Goal: Task Accomplishment & Management: Use online tool/utility

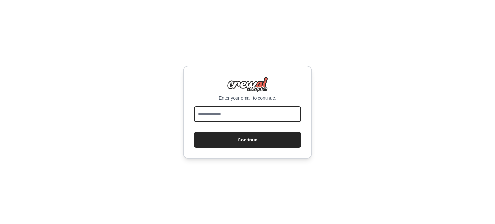
click at [271, 115] on input "email" at bounding box center [247, 113] width 107 height 15
type input "**********"
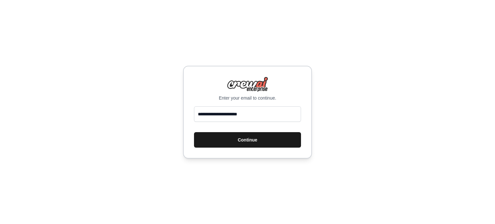
click at [269, 135] on button "Continue" at bounding box center [247, 139] width 107 height 15
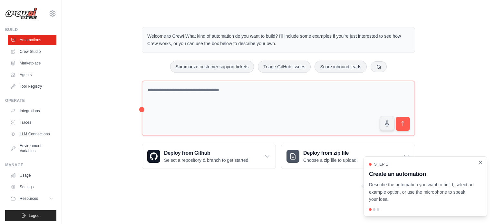
click at [482, 162] on icon "Close walkthrough" at bounding box center [480, 163] width 6 height 6
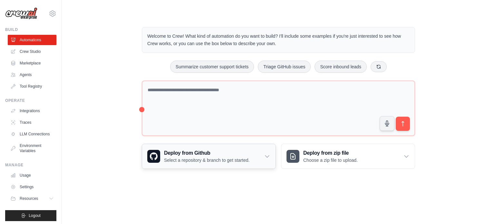
click at [262, 154] on div "Deploy from Github Select a repository & branch to get started." at bounding box center [208, 156] width 133 height 24
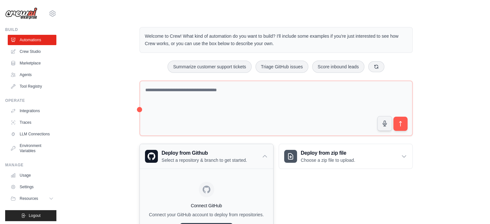
scroll to position [40, 0]
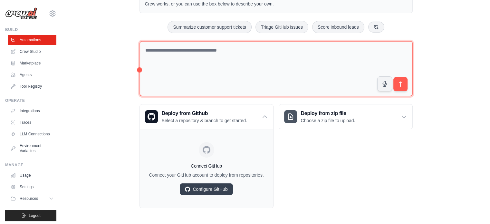
click at [296, 50] on textarea at bounding box center [275, 69] width 273 height 56
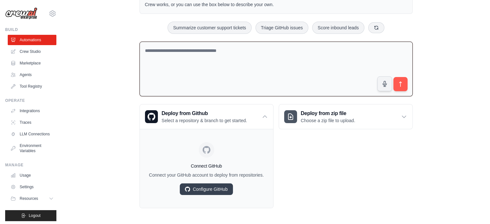
paste textarea "**********"
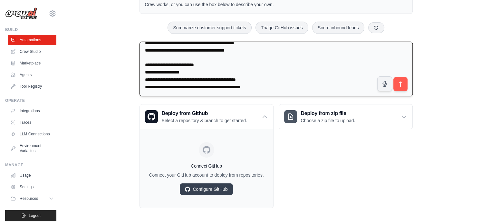
scroll to position [1143, 0]
paste textarea "**********"
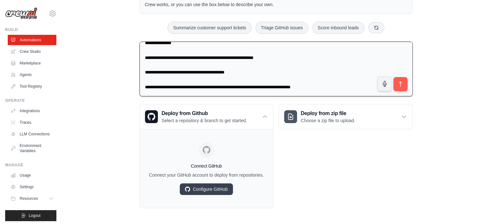
scroll to position [2088, 0]
paste textarea "**********"
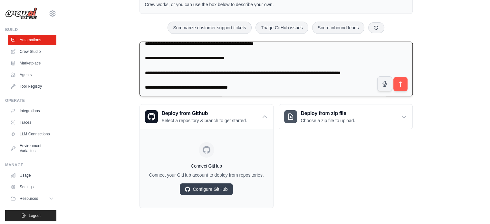
scroll to position [2192, 0]
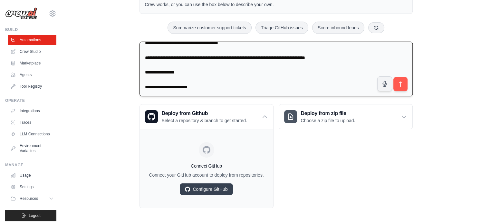
paste textarea "**********"
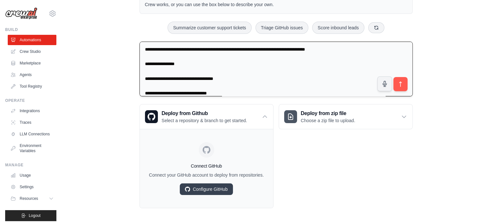
scroll to position [2617, 0]
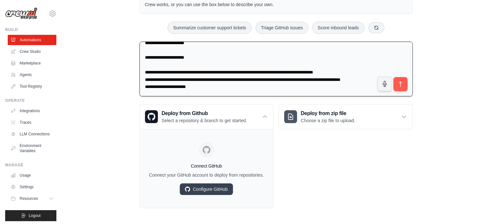
paste textarea "**********"
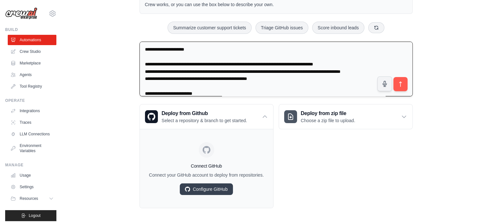
scroll to position [2896, 0]
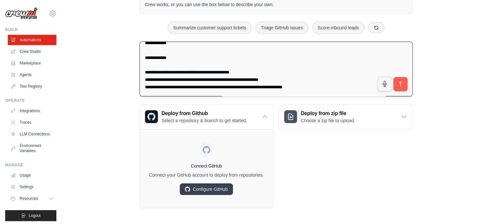
paste textarea "**********"
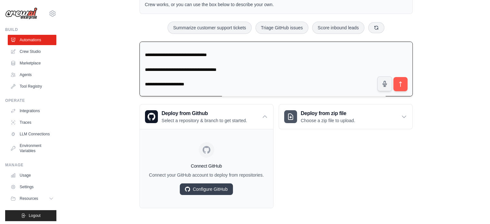
scroll to position [3268, 0]
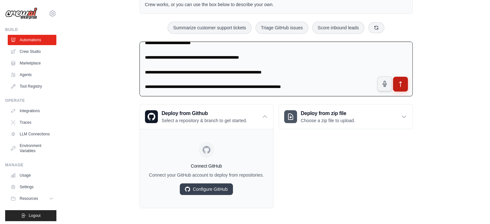
type textarea "**********"
click at [399, 83] on icon "submit" at bounding box center [400, 84] width 7 height 7
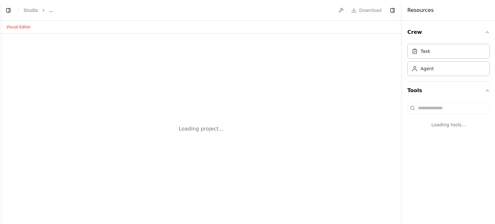
select select "****"
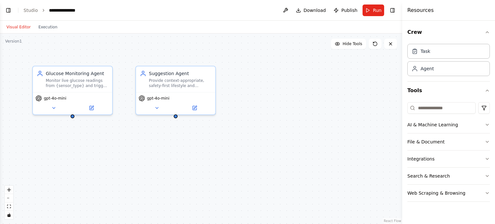
scroll to position [1704, 0]
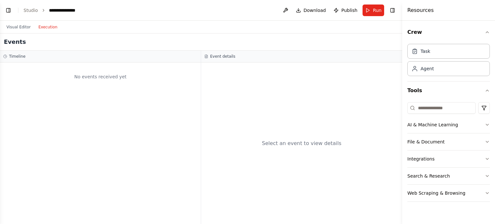
click at [51, 27] on button "Execution" at bounding box center [47, 27] width 27 height 8
click at [287, 144] on div "Select an event to view details" at bounding box center [302, 143] width 80 height 8
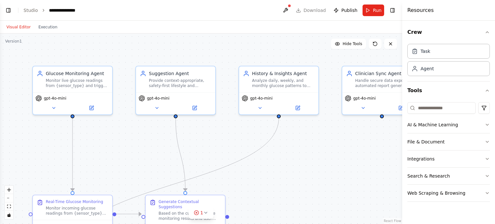
click at [22, 28] on button "Visual Editor" at bounding box center [19, 27] width 32 height 8
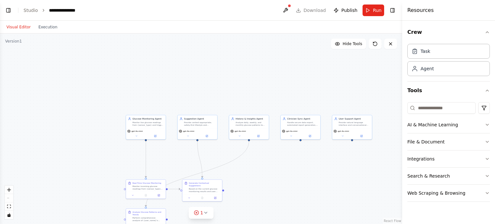
scroll to position [1826, 0]
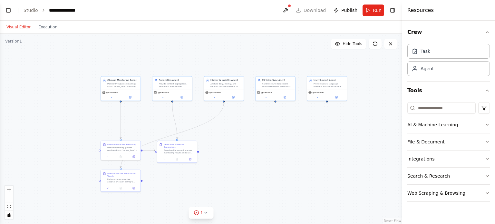
drag, startPoint x: 286, startPoint y: 185, endPoint x: 261, endPoint y: 145, distance: 47.6
click at [261, 145] on div ".deletable-edge-delete-btn { width: 20px; height: 20px; border: 0px solid #ffff…" at bounding box center [201, 128] width 402 height 190
click at [204, 213] on icon at bounding box center [205, 212] width 5 height 5
click at [234, 196] on button at bounding box center [235, 196] width 11 height 8
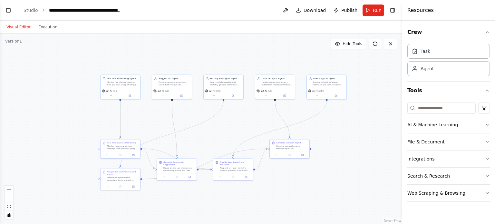
scroll to position [2047, 0]
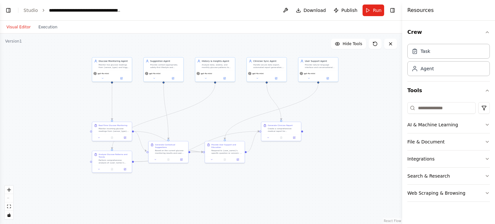
drag, startPoint x: 314, startPoint y: 193, endPoint x: 309, endPoint y: 184, distance: 10.5
click at [309, 184] on div ".deletable-edge-delete-btn { width: 20px; height: 20px; border: 0px solid #ffff…" at bounding box center [201, 128] width 402 height 190
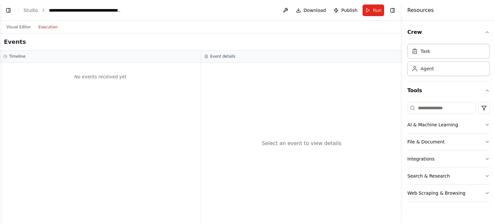
click at [48, 27] on button "Execution" at bounding box center [47, 27] width 27 height 8
click at [378, 9] on span "Run" at bounding box center [377, 10] width 9 height 6
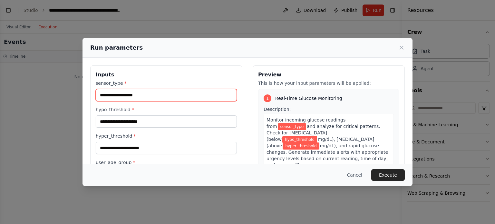
click at [192, 94] on input "sensor_type *" at bounding box center [166, 95] width 141 height 12
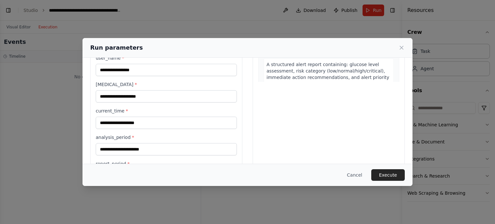
scroll to position [0, 0]
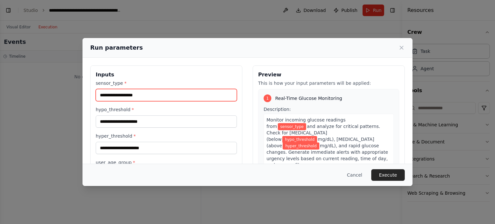
click at [184, 93] on input "sensor_type *" at bounding box center [166, 95] width 141 height 12
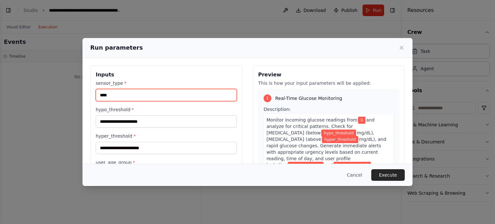
scroll to position [2285, 0]
type input "*****"
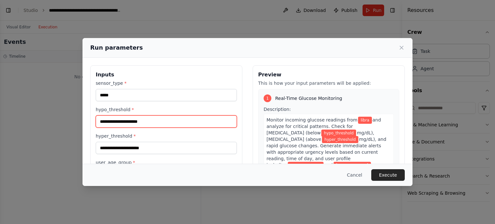
click at [126, 120] on input "hypo_threshold *" at bounding box center [166, 121] width 141 height 12
type input "*"
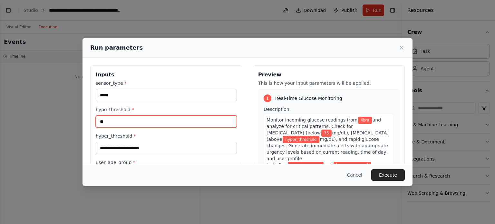
type input "**"
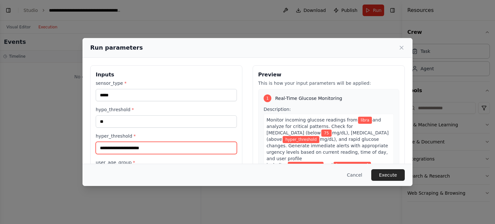
click at [146, 147] on input "hyper_threshold *" at bounding box center [166, 148] width 141 height 12
type input "*"
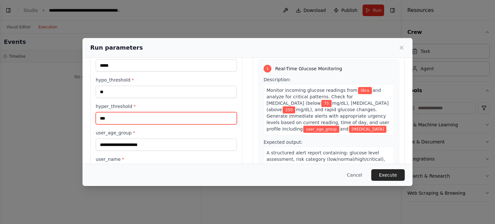
scroll to position [64, 0]
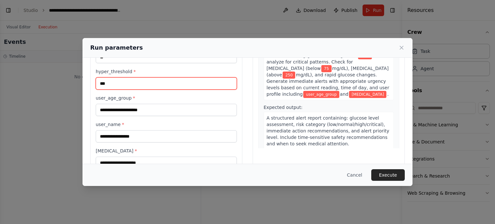
type input "***"
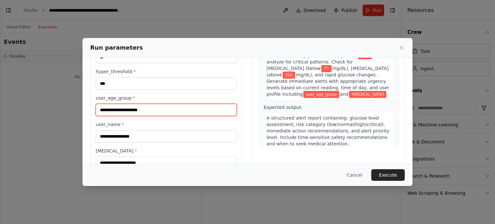
click at [139, 105] on input "user_age_group *" at bounding box center [166, 110] width 141 height 12
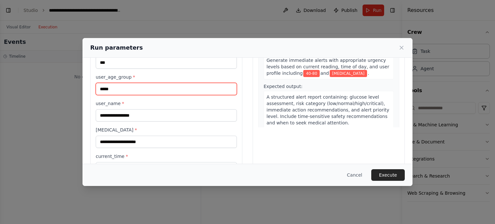
scroll to position [97, 0]
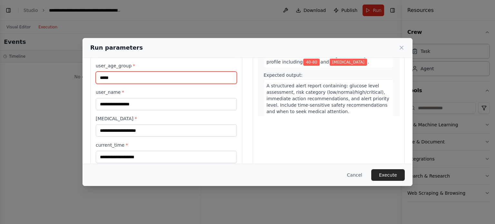
type input "*****"
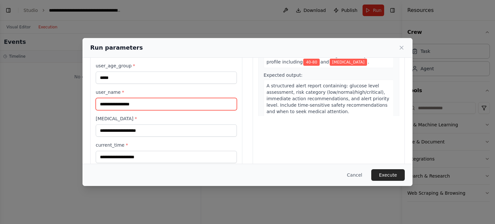
click at [138, 102] on input "user_name *" at bounding box center [166, 104] width 141 height 12
type input "*****"
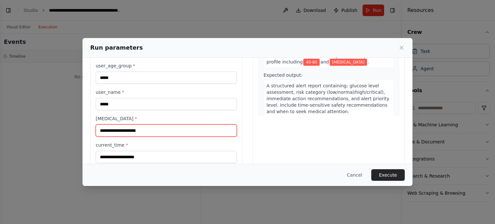
click at [142, 130] on input "[MEDICAL_DATA] *" at bounding box center [166, 130] width 141 height 12
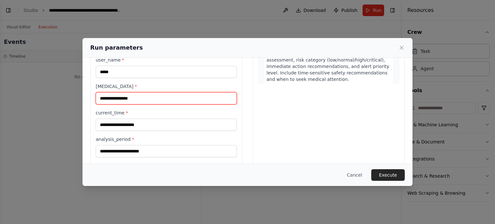
type input "**********"
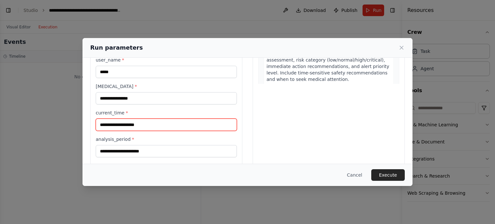
click at [140, 126] on input "current_time *" at bounding box center [166, 125] width 141 height 12
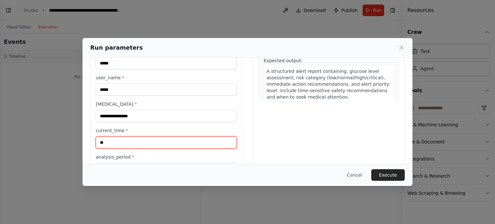
scroll to position [122, 0]
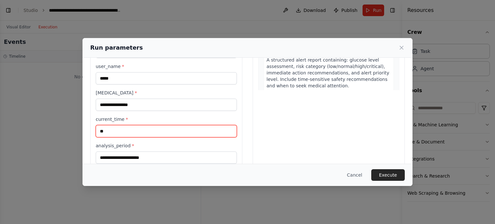
type input "**"
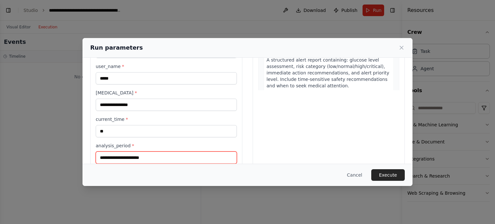
click at [151, 153] on input "analysis_period *" at bounding box center [166, 157] width 141 height 12
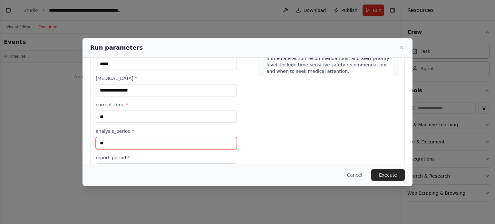
scroll to position [187, 0]
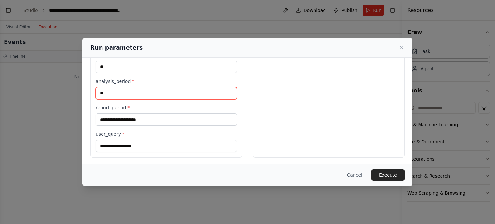
type input "*"
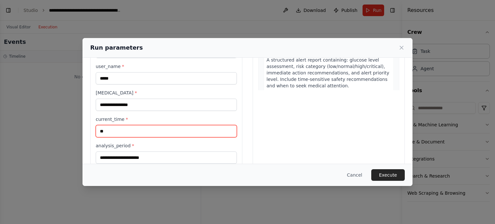
click at [129, 133] on input "**" at bounding box center [166, 131] width 141 height 12
type input "*"
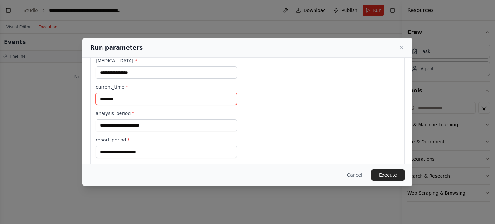
type input "********"
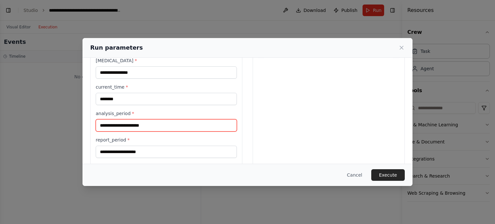
click at [131, 126] on input "analysis_period *" at bounding box center [166, 125] width 141 height 12
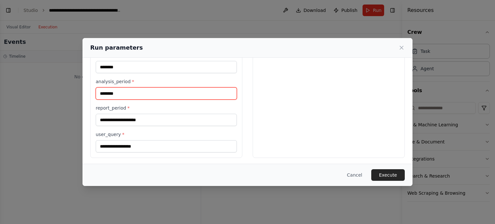
scroll to position [187, 0]
type input "********"
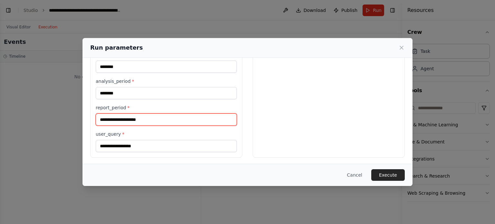
click at [139, 119] on input "report_period *" at bounding box center [166, 119] width 141 height 12
type input "********"
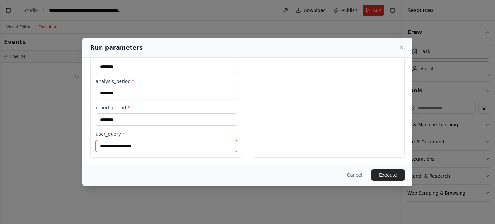
click at [139, 147] on input "user_query *" at bounding box center [166, 146] width 141 height 12
type input "**********"
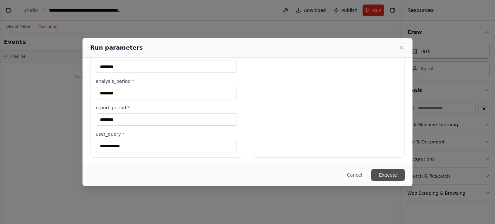
click at [388, 177] on button "Execute" at bounding box center [387, 175] width 33 height 12
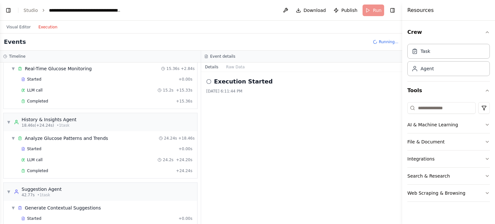
scroll to position [58, 0]
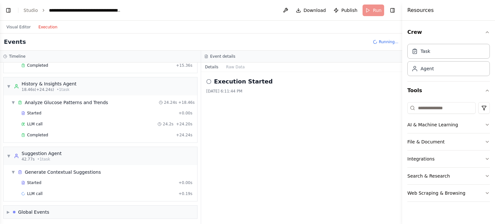
click at [209, 80] on icon at bounding box center [208, 81] width 5 height 5
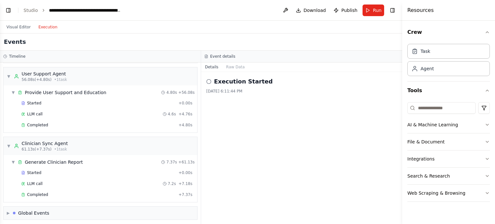
click at [215, 57] on h3 "Event details" at bounding box center [222, 56] width 25 height 5
click at [368, 12] on button "Run" at bounding box center [373, 11] width 22 height 12
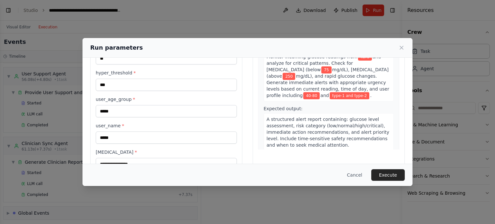
scroll to position [64, 0]
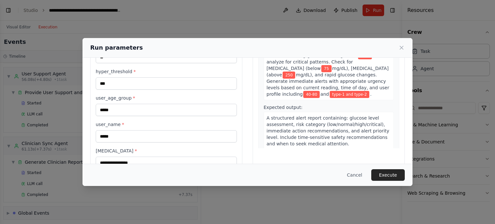
click at [320, 132] on span "A structured alert report containing: glucose level assessment, risk category (…" at bounding box center [327, 130] width 123 height 31
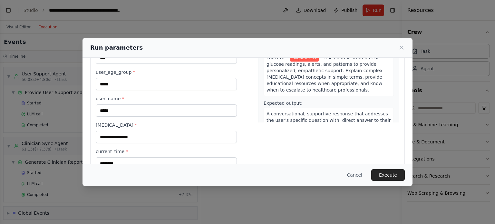
scroll to position [536, 0]
click at [392, 181] on div "Cancel Execute" at bounding box center [247, 175] width 330 height 22
click at [394, 173] on button "Execute" at bounding box center [387, 175] width 33 height 12
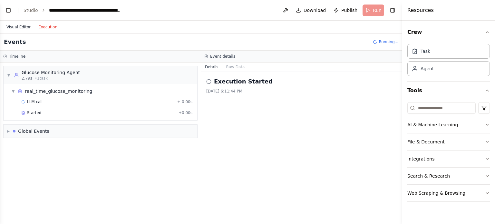
click at [20, 29] on button "Visual Editor" at bounding box center [19, 27] width 32 height 8
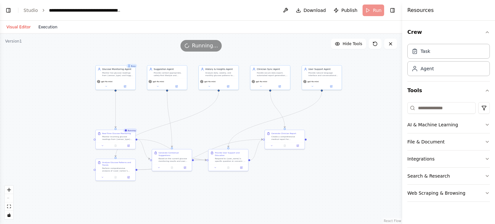
click at [41, 27] on button "Execution" at bounding box center [47, 27] width 27 height 8
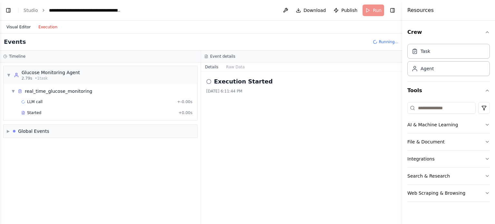
click at [17, 27] on button "Visual Editor" at bounding box center [19, 27] width 32 height 8
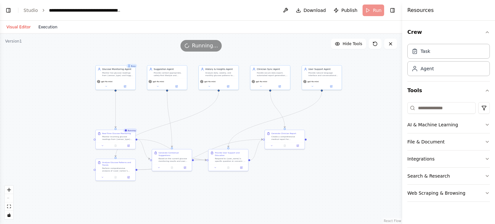
click at [45, 25] on button "Execution" at bounding box center [47, 27] width 27 height 8
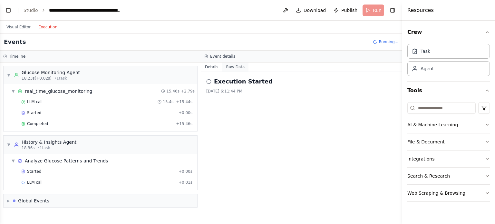
click at [237, 67] on button "Raw Data" at bounding box center [235, 66] width 26 height 9
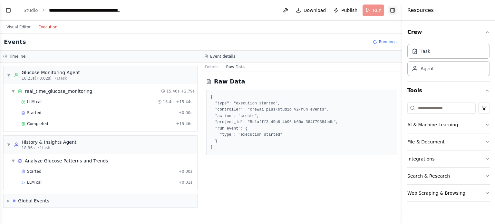
click at [393, 10] on button "Toggle Right Sidebar" at bounding box center [392, 10] width 9 height 9
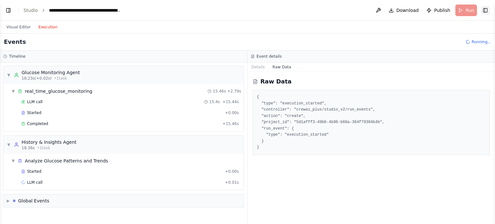
click at [484, 7] on button "Toggle Right Sidebar" at bounding box center [485, 10] width 9 height 9
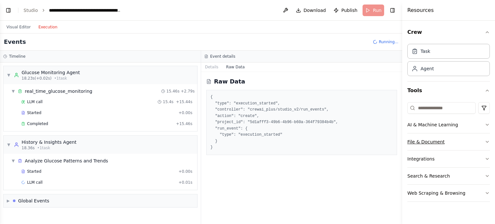
click at [468, 140] on button "File & Document" at bounding box center [448, 141] width 82 height 17
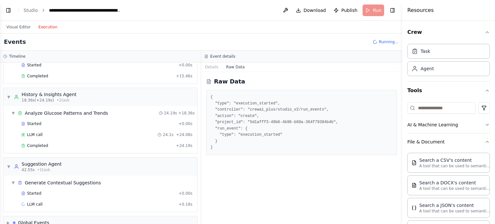
scroll to position [58, 0]
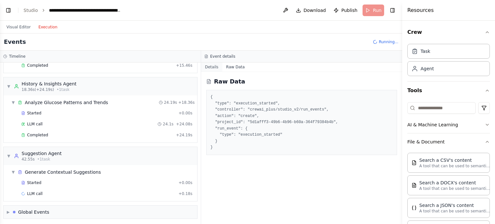
click at [214, 67] on button "Details" at bounding box center [211, 66] width 21 height 9
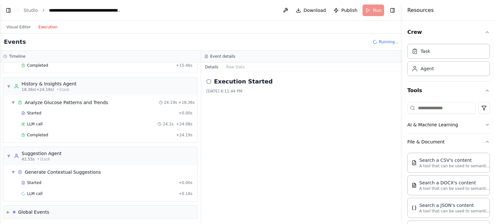
click at [209, 81] on icon at bounding box center [208, 81] width 5 height 5
click at [34, 181] on span "Started" at bounding box center [34, 182] width 14 height 5
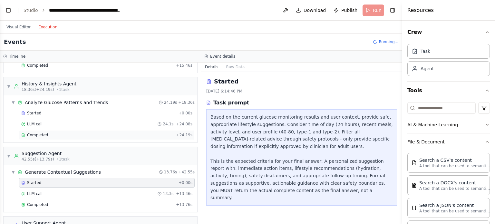
click at [43, 132] on span "Completed" at bounding box center [37, 134] width 21 height 5
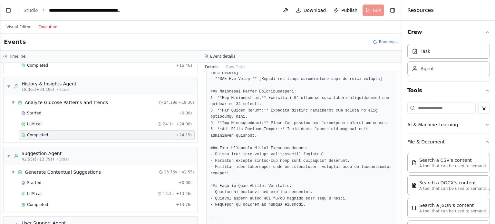
scroll to position [557, 0]
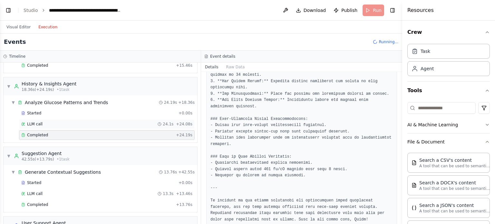
click at [80, 121] on div "LLM call 24.1s + 24.08s" at bounding box center [106, 123] width 171 height 5
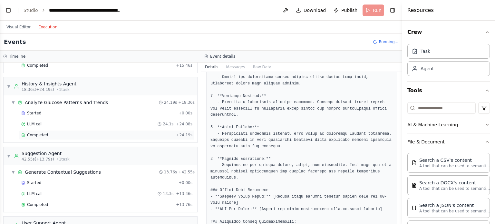
scroll to position [419, 0]
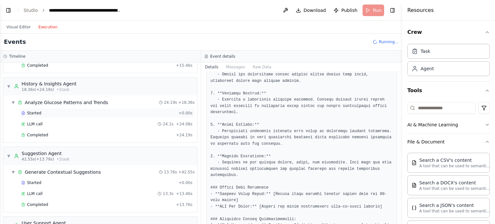
click at [35, 111] on span "Started" at bounding box center [34, 112] width 14 height 5
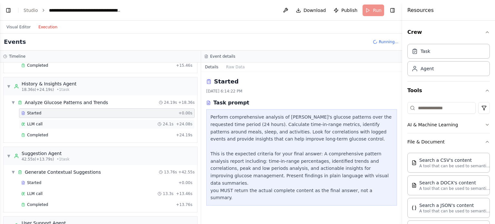
click at [36, 121] on span "LLM call" at bounding box center [34, 123] width 15 height 5
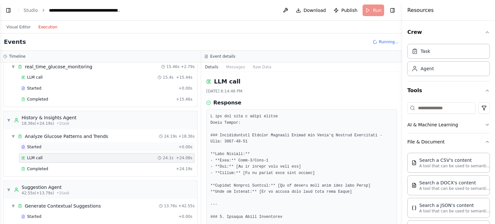
scroll to position [0, 0]
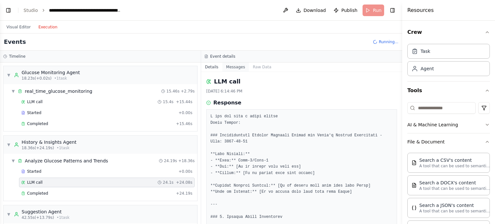
click at [228, 69] on button "Messages" at bounding box center [235, 66] width 27 height 9
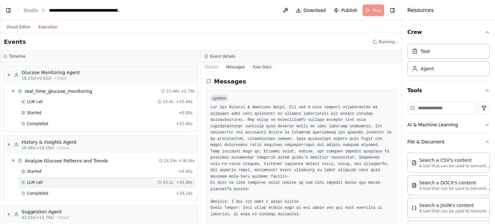
click at [251, 64] on button "Raw Data" at bounding box center [262, 66] width 26 height 9
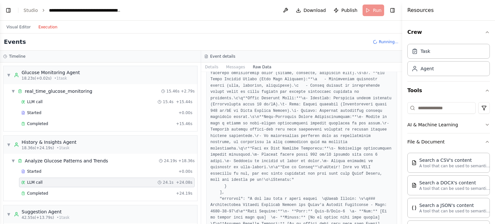
scroll to position [1385, 0]
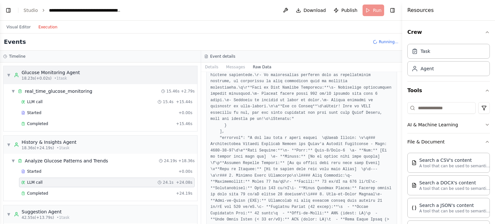
click at [62, 75] on div "Glucose Monitoring Agent" at bounding box center [51, 72] width 58 height 6
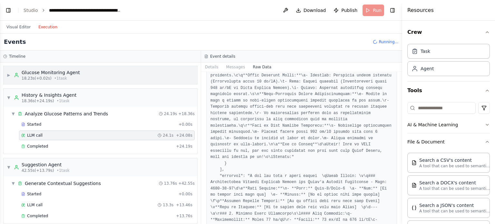
scroll to position [1288, 0]
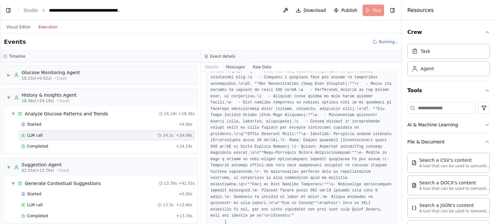
click at [236, 68] on button "Messages" at bounding box center [235, 66] width 27 height 9
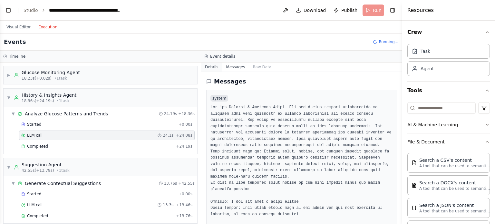
click at [216, 67] on button "Details" at bounding box center [211, 66] width 21 height 9
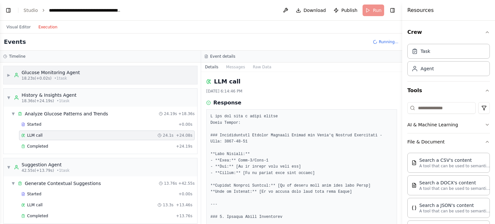
click at [83, 73] on div "▶ Glucose Monitoring Agent 18.23s (+0.02s) • 1 task" at bounding box center [101, 75] width 194 height 18
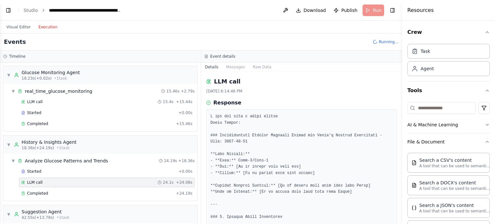
click at [213, 69] on button "Details" at bounding box center [211, 66] width 21 height 9
click at [225, 65] on button "Messages" at bounding box center [235, 66] width 27 height 9
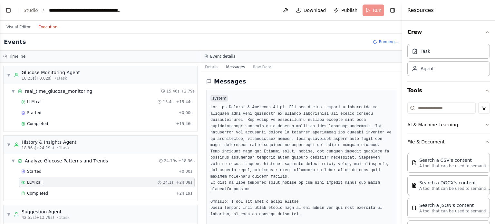
click at [244, 65] on button "Messages" at bounding box center [235, 66] width 27 height 9
click at [226, 55] on h3 "Event details" at bounding box center [222, 56] width 25 height 5
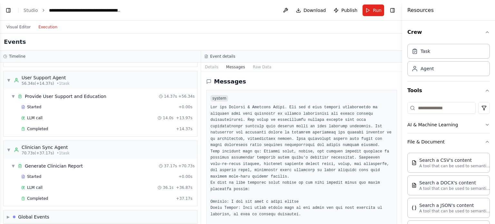
scroll to position [207, 0]
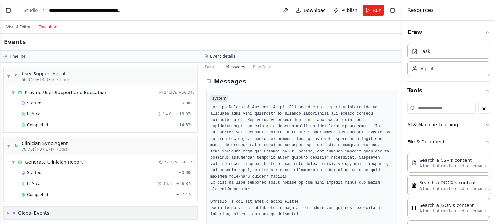
click at [40, 210] on div "Global Events" at bounding box center [33, 213] width 31 height 6
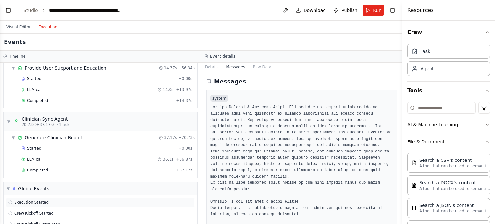
scroll to position [254, 0]
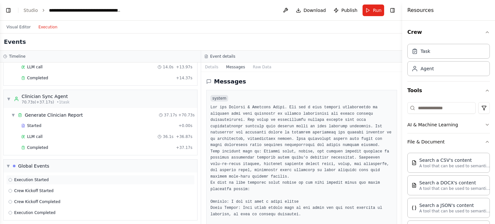
click at [48, 179] on div "Execution Started" at bounding box center [100, 179] width 184 height 5
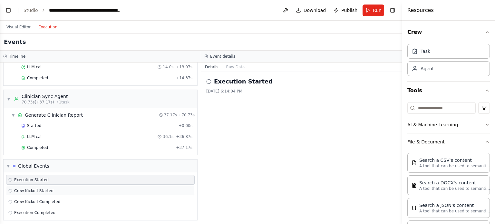
click at [44, 189] on span "Crew Kickoff Started" at bounding box center [33, 190] width 39 height 5
click at [45, 199] on span "Crew Kickoff Completed" at bounding box center [37, 201] width 46 height 5
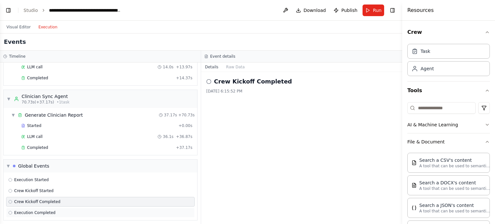
click at [48, 210] on span "Execution Completed" at bounding box center [34, 212] width 41 height 5
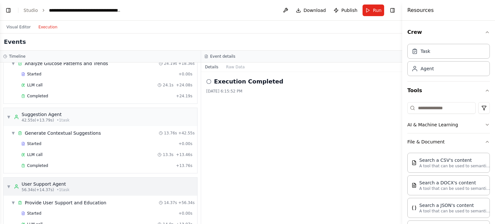
scroll to position [0, 0]
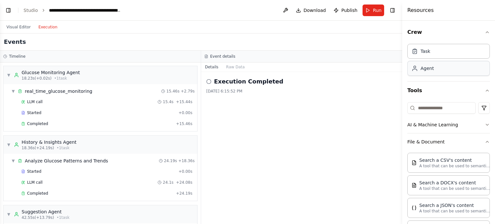
click at [441, 66] on div "Agent" at bounding box center [448, 68] width 82 height 15
click at [436, 70] on div "Agent" at bounding box center [448, 68] width 82 height 15
click at [434, 54] on div "Task" at bounding box center [448, 50] width 82 height 15
click at [431, 53] on div "Task" at bounding box center [448, 50] width 82 height 15
click at [445, 126] on button "AI & Machine Learning" at bounding box center [448, 124] width 82 height 17
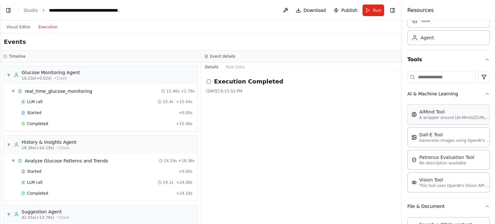
scroll to position [64, 0]
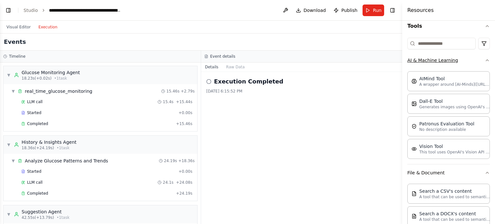
click at [440, 62] on button "AI & Machine Learning" at bounding box center [448, 60] width 82 height 17
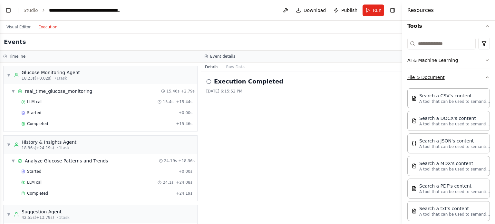
click at [437, 79] on button "File & Document" at bounding box center [448, 77] width 82 height 17
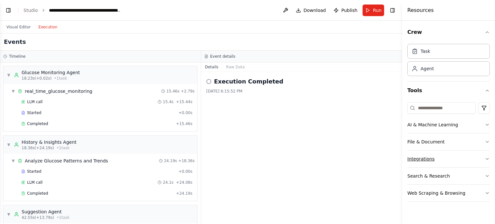
click at [426, 159] on button "Integrations" at bounding box center [448, 158] width 82 height 17
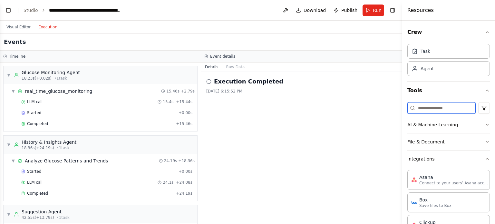
click at [435, 108] on input at bounding box center [441, 108] width 68 height 12
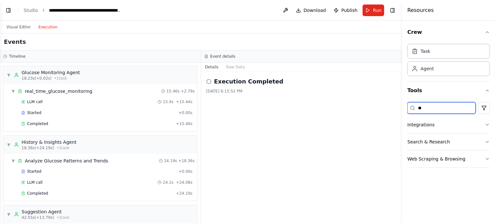
type input "*"
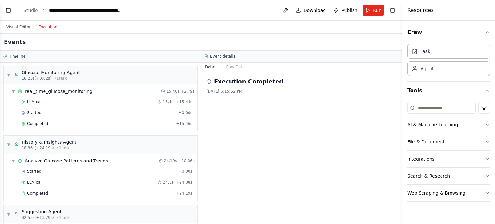
click at [474, 172] on button "Search & Research" at bounding box center [448, 175] width 82 height 17
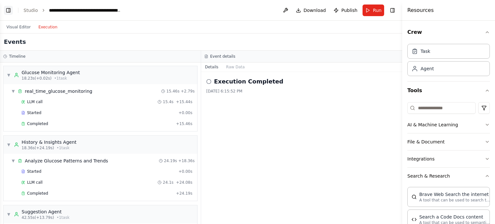
click at [7, 10] on button "Toggle Left Sidebar" at bounding box center [8, 10] width 9 height 9
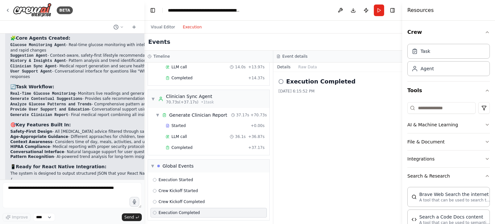
scroll to position [2285, 0]
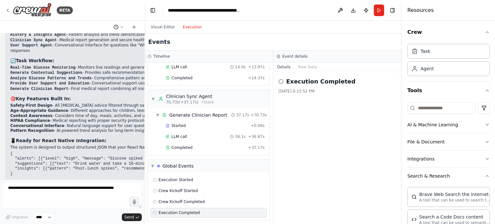
click at [120, 24] on button at bounding box center [118, 27] width 15 height 8
click at [161, 25] on button "Visual Editor" at bounding box center [163, 27] width 32 height 8
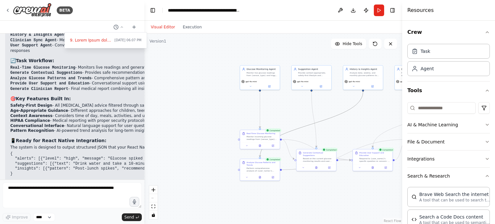
drag, startPoint x: 322, startPoint y: 113, endPoint x: 280, endPoint y: 56, distance: 70.8
click at [274, 82] on div ".deletable-edge-delete-btn { width: 20px; height: 20px; border: 0px solid #ffff…" at bounding box center [288, 96] width 129 height 95
